Goal: Task Accomplishment & Management: Manage account settings

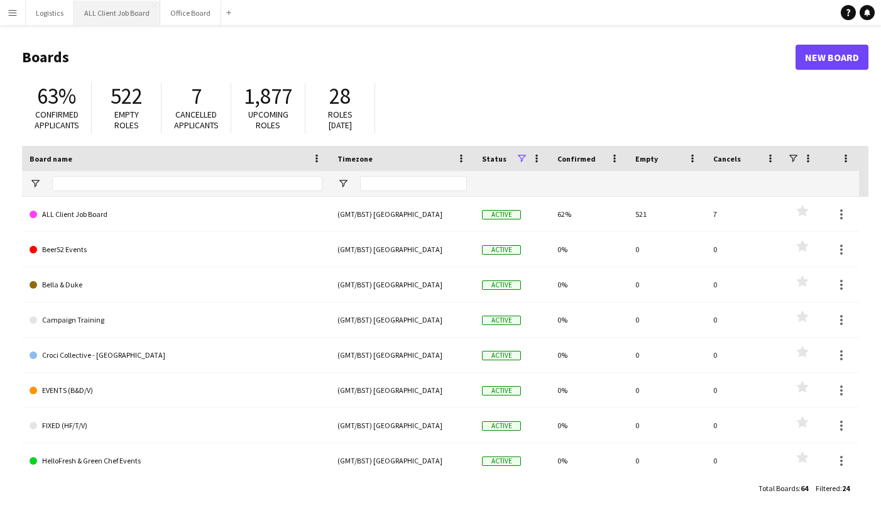
click at [142, 9] on button "ALL Client Job Board Close" at bounding box center [117, 13] width 86 height 25
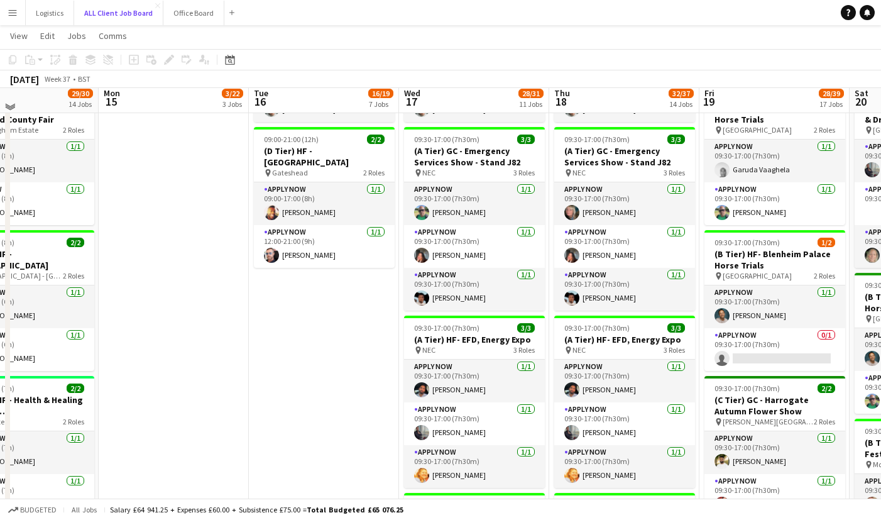
scroll to position [697, 0]
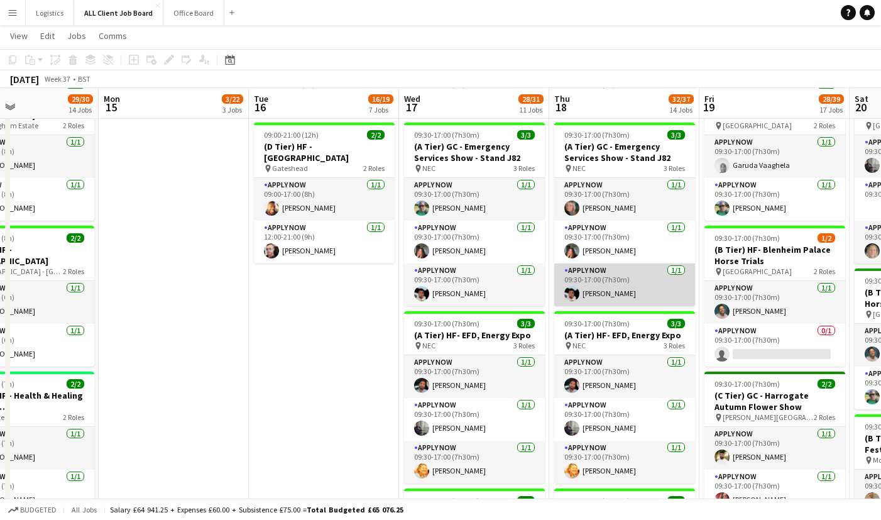
click at [591, 281] on app-card-role "APPLY NOW [DATE] 09:30-17:00 (7h30m) [PERSON_NAME]" at bounding box center [624, 284] width 141 height 43
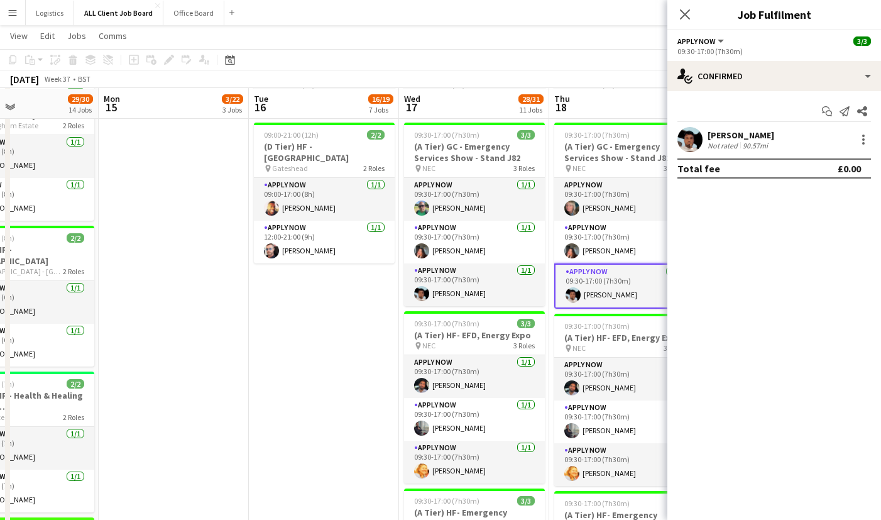
click at [699, 138] on app-user-avatar at bounding box center [689, 139] width 25 height 25
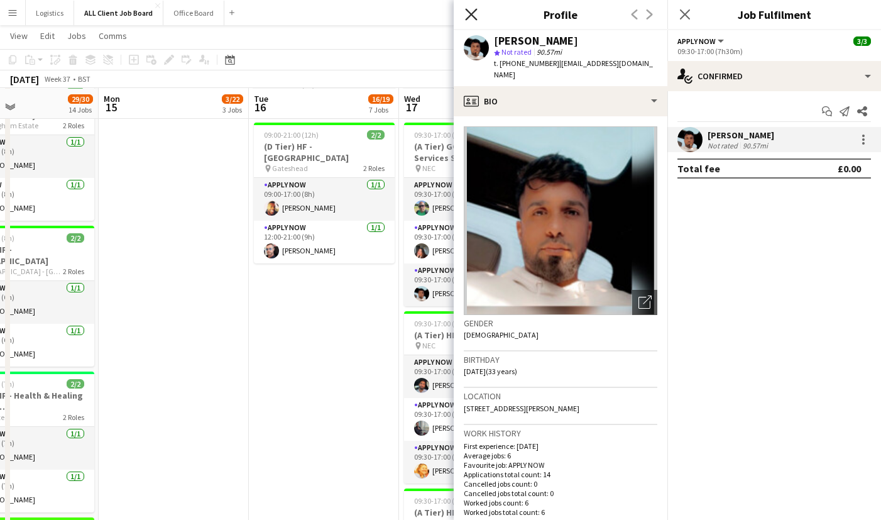
click at [470, 13] on icon at bounding box center [471, 14] width 12 height 12
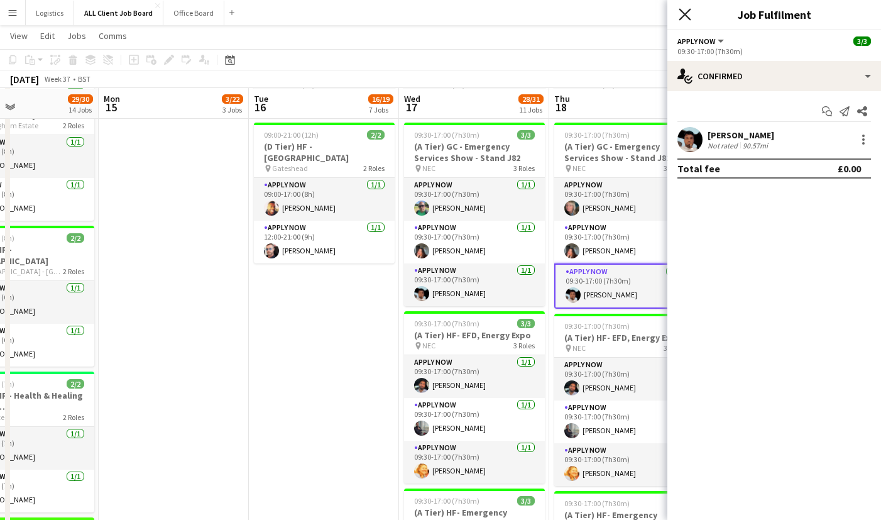
click at [682, 14] on icon "Close pop-in" at bounding box center [685, 14] width 12 height 12
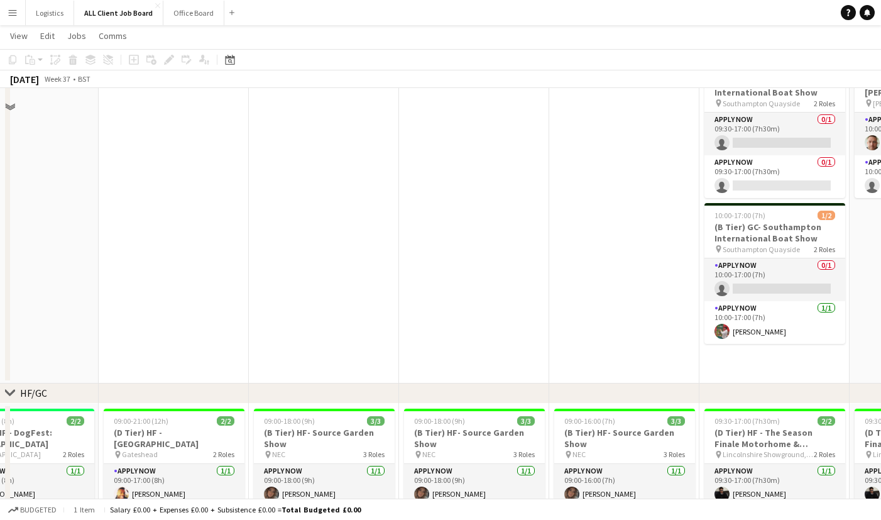
scroll to position [0, 0]
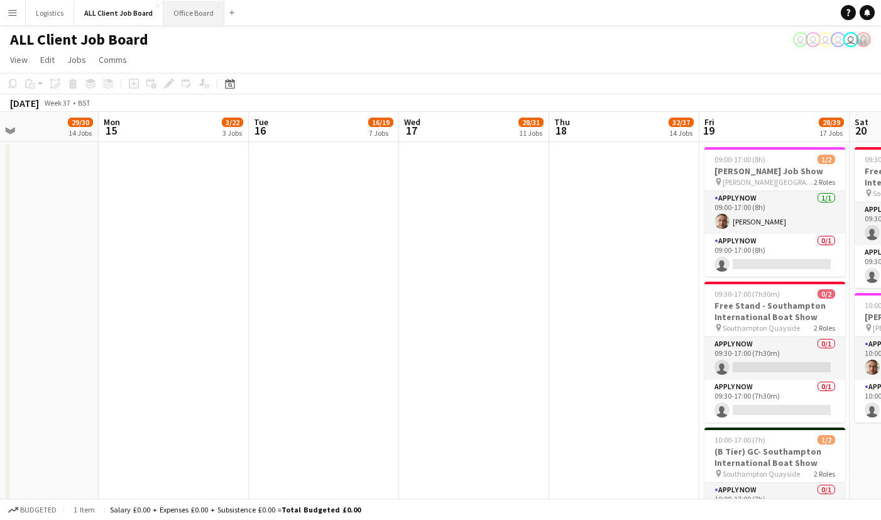
click at [179, 11] on button "Office Board Close" at bounding box center [193, 13] width 61 height 25
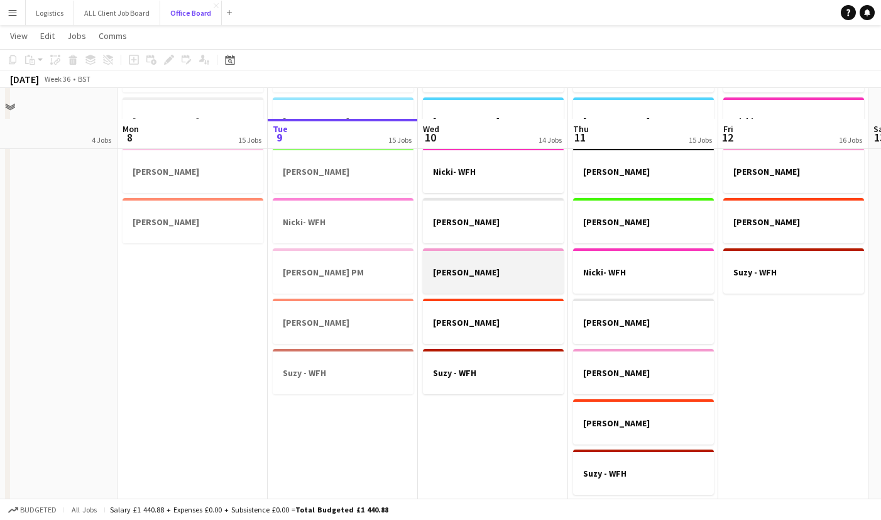
scroll to position [796, 0]
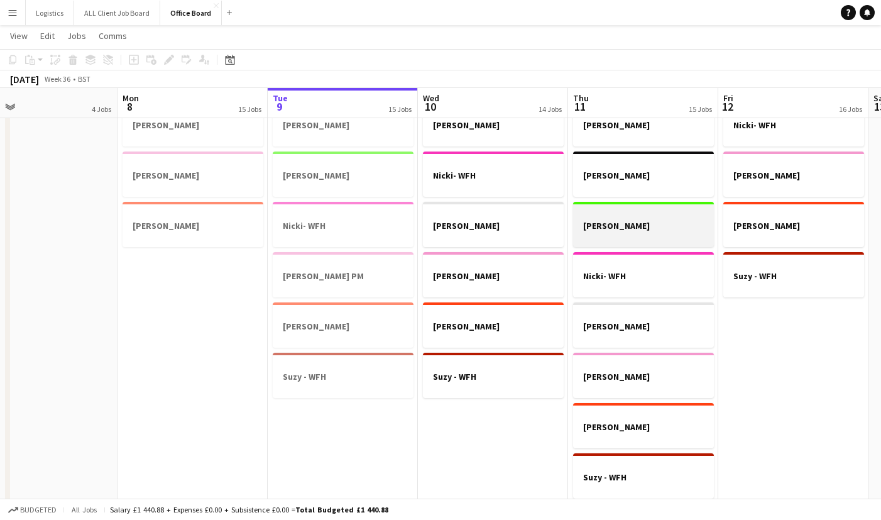
click at [625, 231] on h3 "[PERSON_NAME]" at bounding box center [643, 225] width 141 height 11
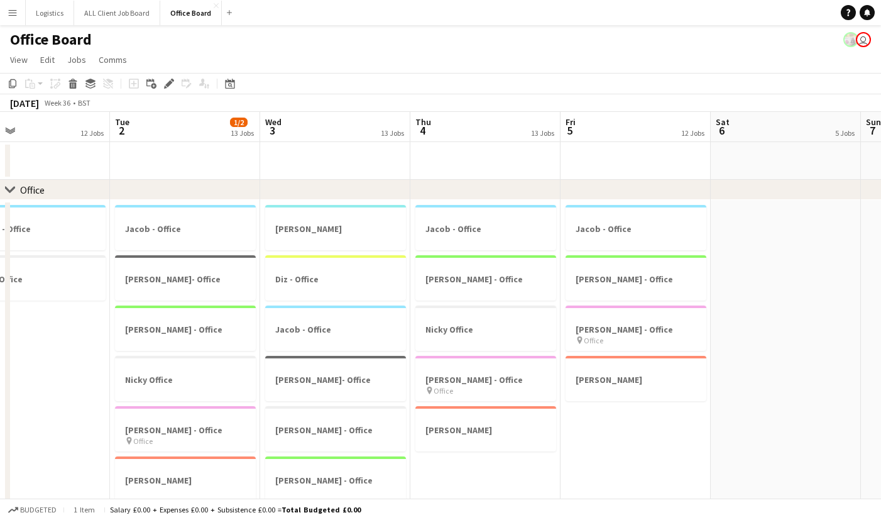
scroll to position [0, 339]
click at [184, 320] on div at bounding box center [186, 317] width 141 height 9
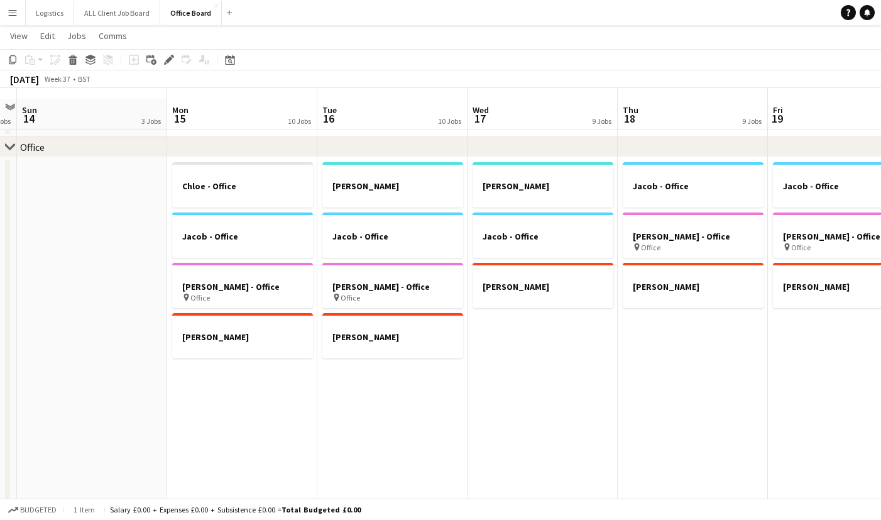
scroll to position [54, 0]
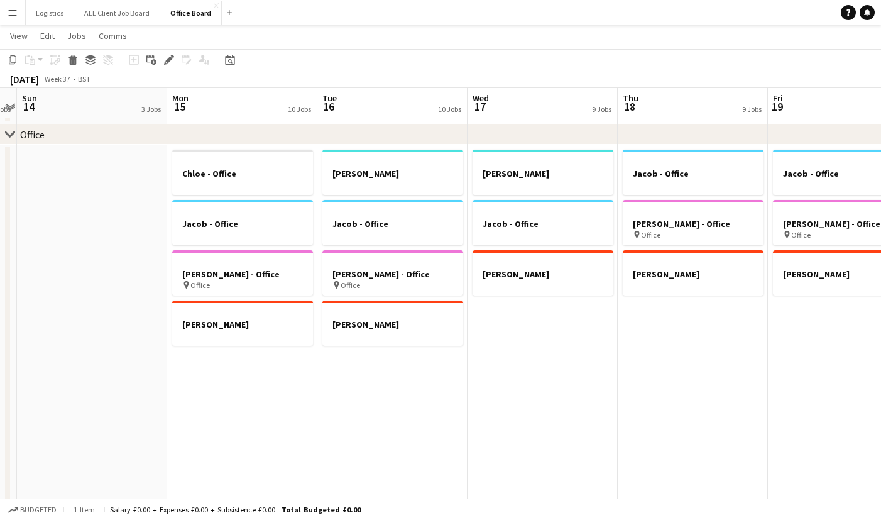
click at [388, 390] on app-date-cell "[PERSON_NAME] - Office [PERSON_NAME] - Office pin Office [PERSON_NAME]" at bounding box center [392, 409] width 150 height 528
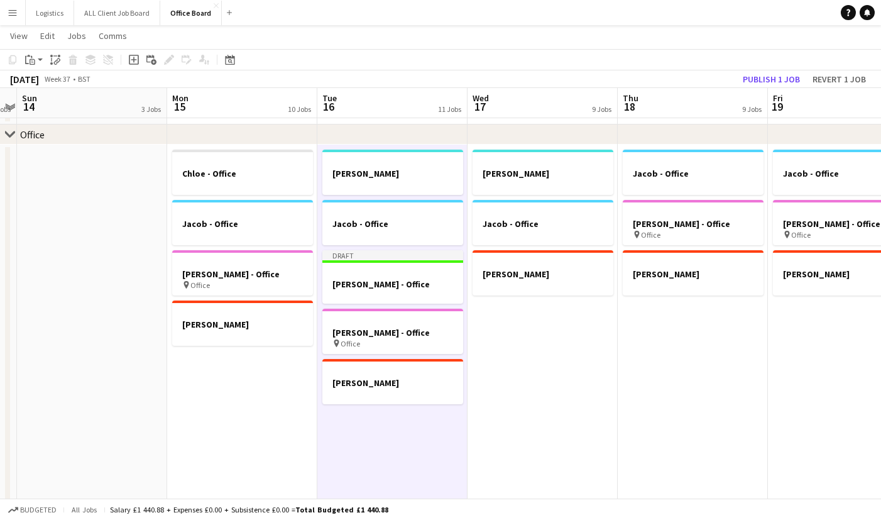
click at [532, 340] on app-date-cell "[PERSON_NAME] - Office [PERSON_NAME]" at bounding box center [542, 409] width 150 height 528
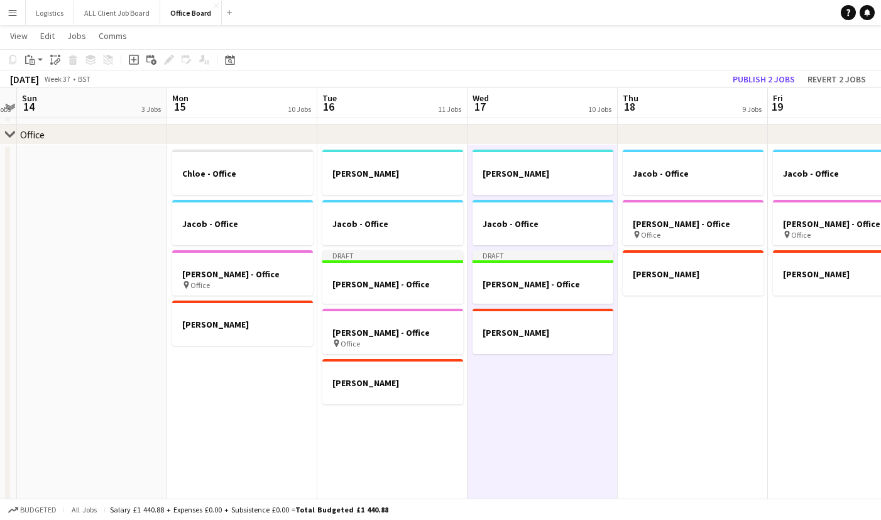
click at [657, 347] on app-date-cell "Jacob - Office [PERSON_NAME] - Office pin Office [PERSON_NAME]" at bounding box center [693, 409] width 150 height 528
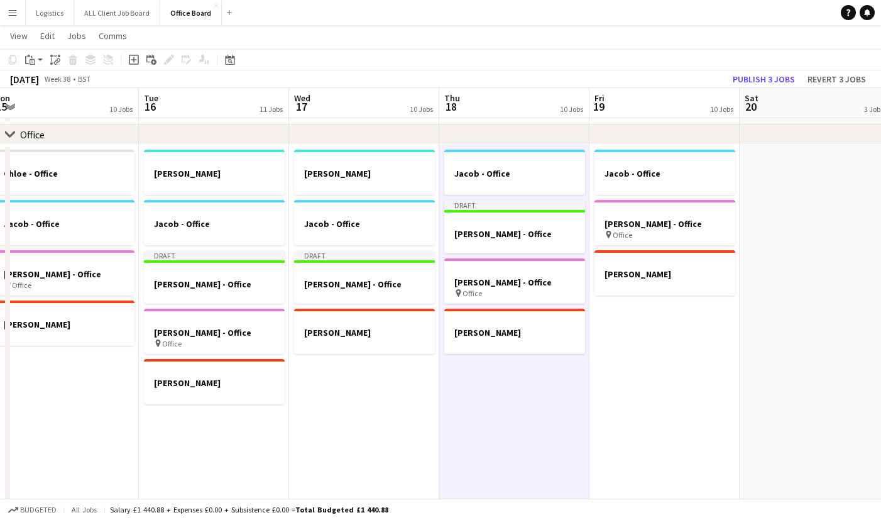
scroll to position [0, 464]
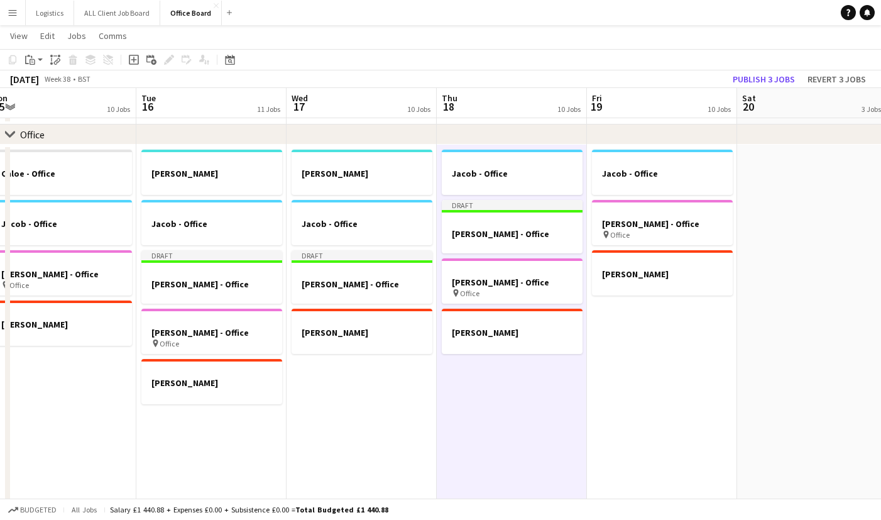
click at [663, 373] on app-date-cell "Jacob - Office [PERSON_NAME] - Office pin Office [PERSON_NAME]" at bounding box center [662, 409] width 150 height 528
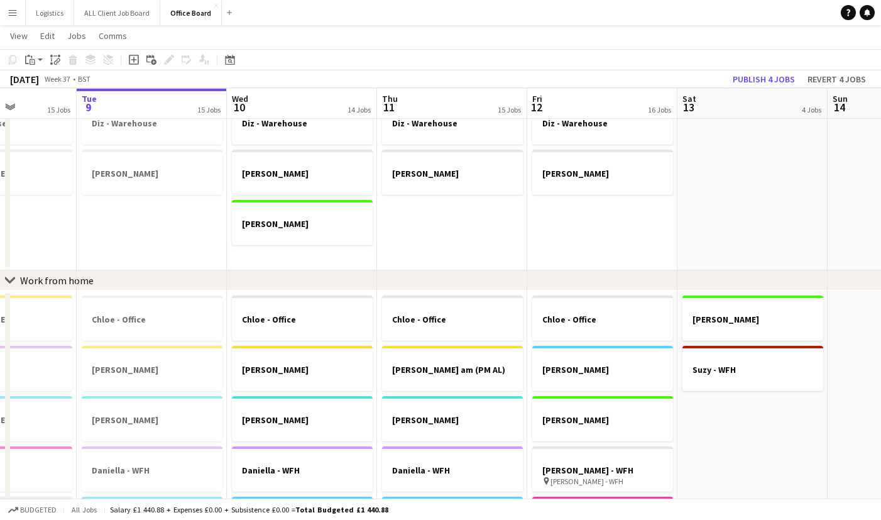
scroll to position [0, 373]
click at [734, 309] on div at bounding box center [753, 307] width 141 height 9
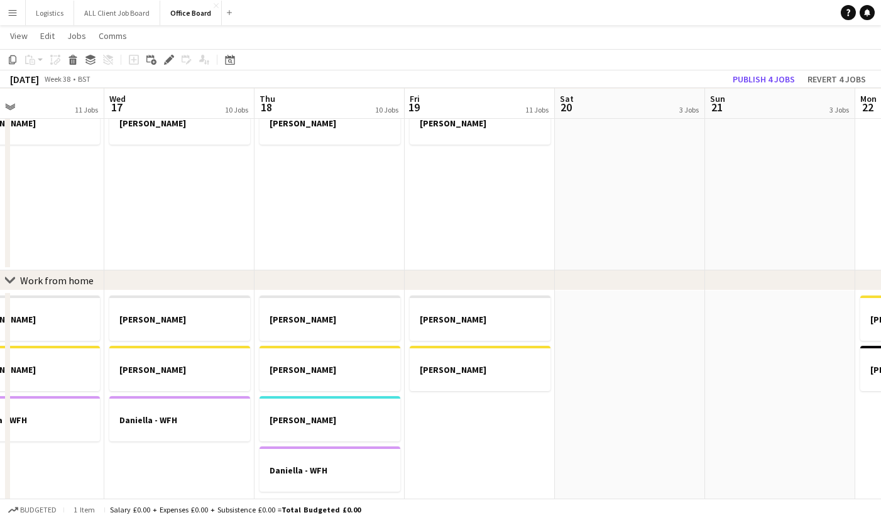
scroll to position [0, 503]
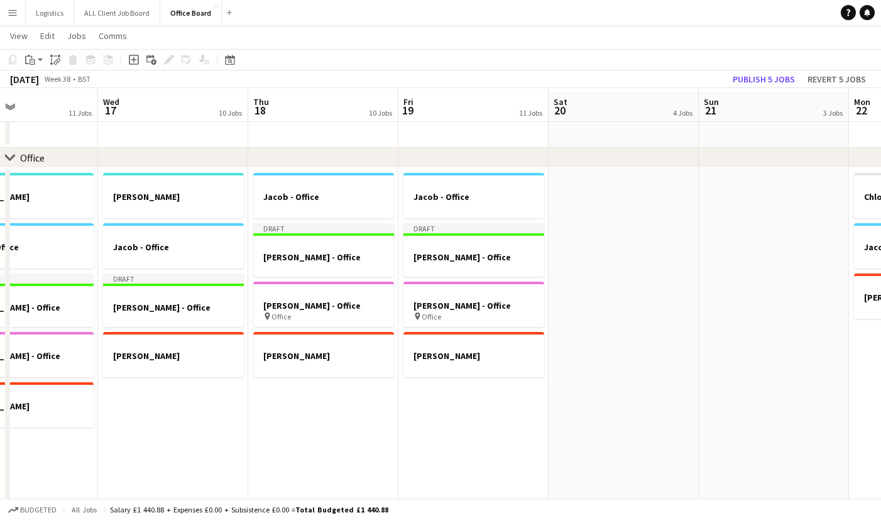
scroll to position [23, 0]
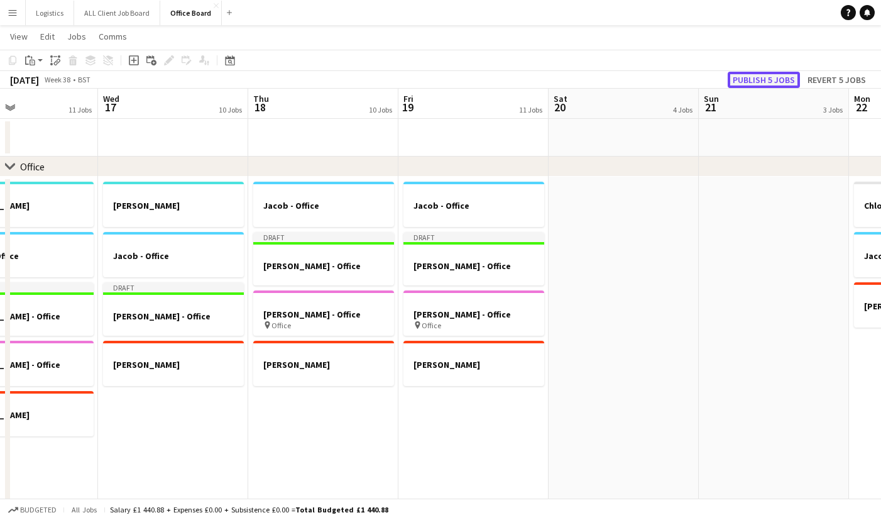
click at [778, 77] on button "Publish 5 jobs" at bounding box center [764, 80] width 72 height 16
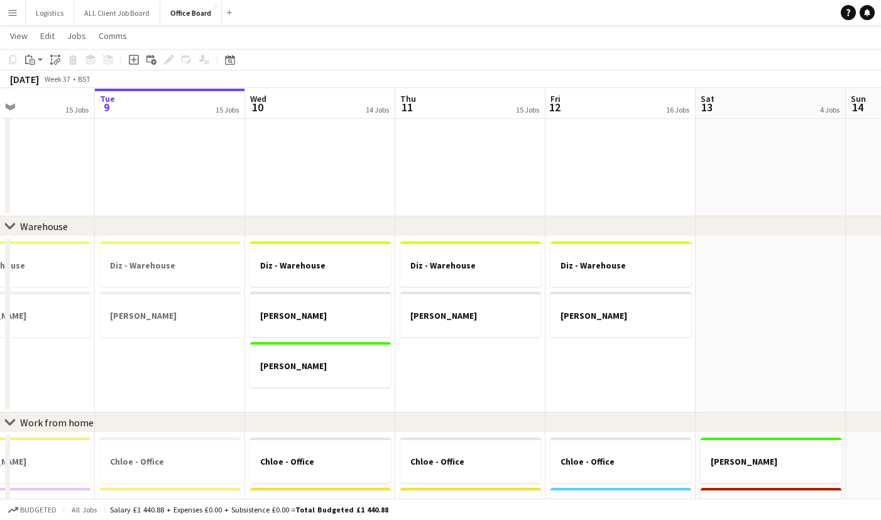
scroll to position [511, 0]
click at [131, 8] on button "ALL Client Job Board Close" at bounding box center [117, 13] width 86 height 25
